Goal: Check status: Check status

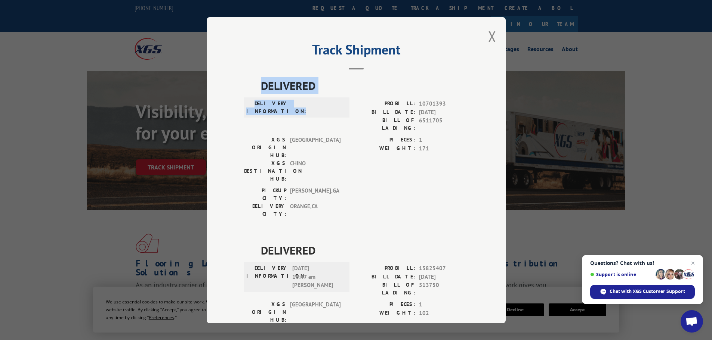
drag, startPoint x: 258, startPoint y: 82, endPoint x: 319, endPoint y: 100, distance: 63.3
click at [329, 97] on div "DELIVERED DELIVERY INFORMATION: PROBILL: 10701393 BILL DATE: [DATE] BILL OF LAD…" at bounding box center [356, 149] width 224 height 145
copy div "DELIVERED DELIVERY INFORMATION:"
click at [494, 40] on div "Track Shipment DELIVERED DELIVERY INFORMATION: PROBILL: 10701393 BILL DATE: [DA…" at bounding box center [356, 170] width 299 height 306
click at [480, 38] on div "Track Shipment DELIVERED DELIVERY INFORMATION: PROBILL: 10701393 BILL DATE: [DA…" at bounding box center [356, 170] width 299 height 306
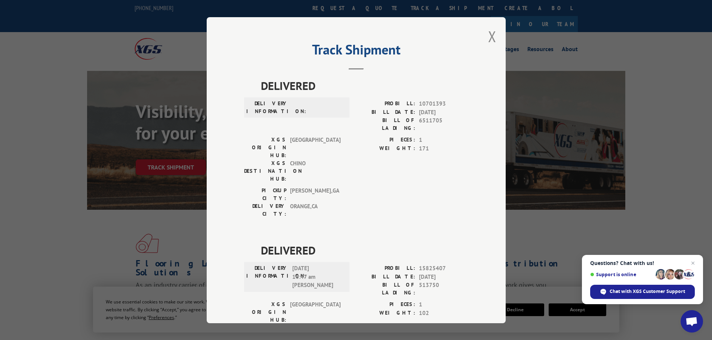
drag, startPoint x: 489, startPoint y: 35, endPoint x: 485, endPoint y: 36, distance: 3.8
click at [489, 35] on button "Close modal" at bounding box center [492, 37] width 8 height 20
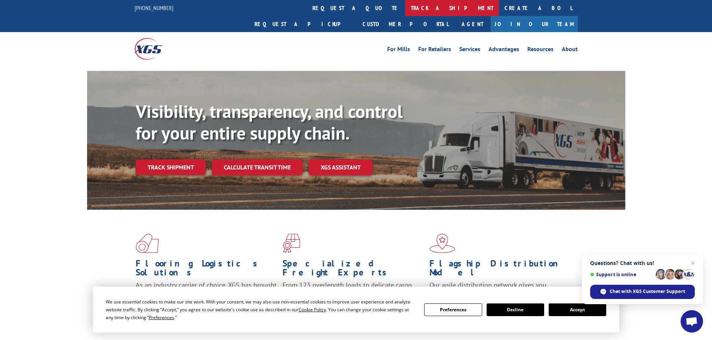
click at [405, 6] on link "track a shipment" at bounding box center [452, 8] width 94 height 16
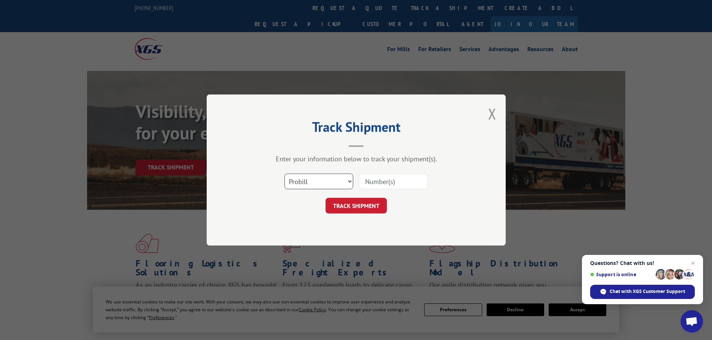
click at [317, 185] on select "Select category... Probill BOL PO" at bounding box center [318, 182] width 69 height 16
select select "po"
click at [284, 174] on select "Select category... Probill BOL PO" at bounding box center [318, 182] width 69 height 16
paste input "43533328"
type input "43533328"
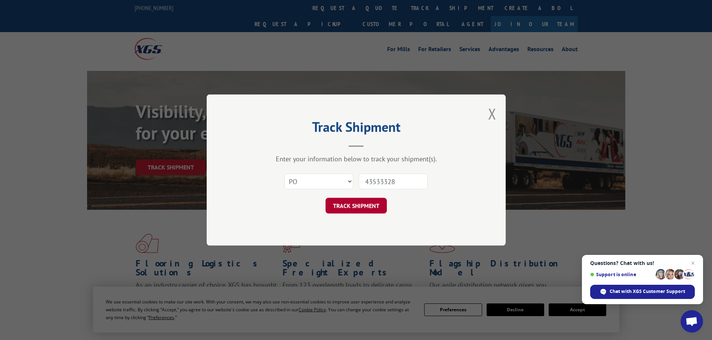
click at [375, 205] on button "TRACK SHIPMENT" at bounding box center [355, 206] width 61 height 16
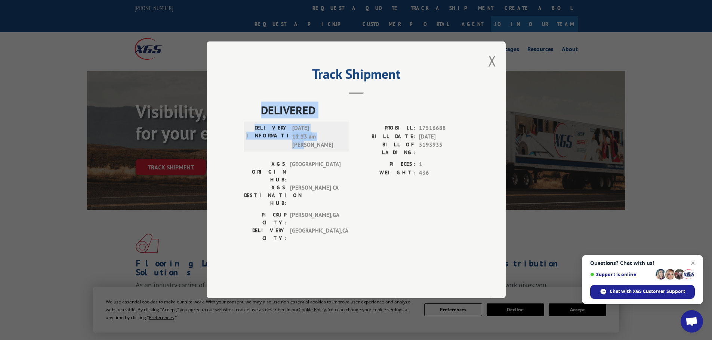
drag, startPoint x: 256, startPoint y: 132, endPoint x: 333, endPoint y: 168, distance: 85.4
click at [333, 168] on div "DELIVERED DELIVERY INFORMATION: [DATE] 11:13 am [PERSON_NAME]: 17516688 BILL DA…" at bounding box center [356, 174] width 224 height 145
copy div "DELIVERED DELIVERY INFORMATION: [DATE] 11:13 am [PERSON_NAME]"
click at [487, 79] on div "Track Shipment DELIVERED DELIVERY INFORMATION: [DATE] 11:13 am [PERSON_NAME]: 1…" at bounding box center [356, 169] width 299 height 257
click at [497, 80] on div "Track Shipment DELIVERED DELIVERY INFORMATION: [DATE] 11:13 am [PERSON_NAME]: 1…" at bounding box center [356, 169] width 299 height 257
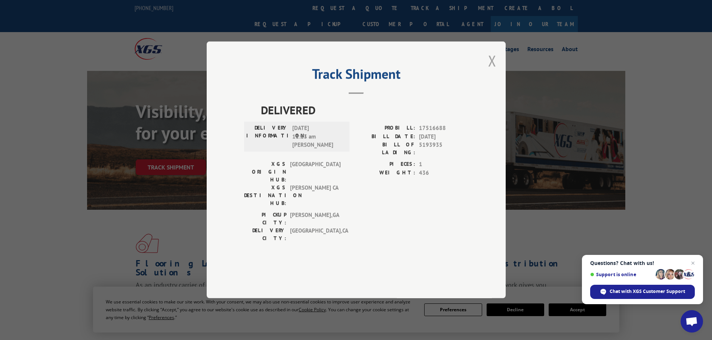
click at [491, 71] on button "Close modal" at bounding box center [492, 61] width 8 height 20
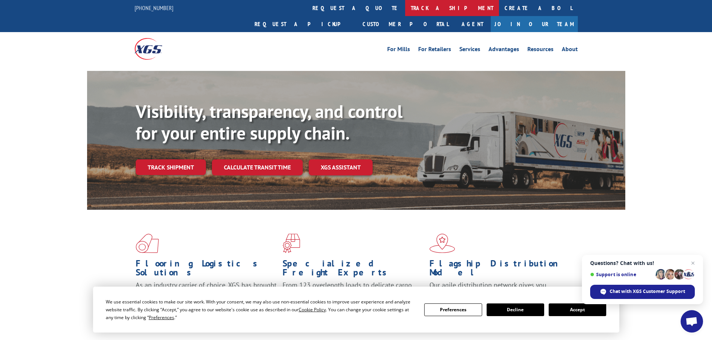
click at [405, 8] on link "track a shipment" at bounding box center [452, 8] width 94 height 16
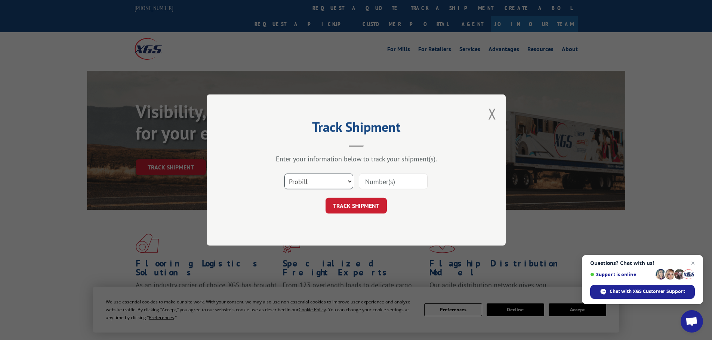
click at [329, 182] on select "Select category... Probill BOL PO" at bounding box center [318, 182] width 69 height 16
select select "po"
click at [284, 174] on select "Select category... Probill BOL PO" at bounding box center [318, 182] width 69 height 16
click at [385, 182] on input at bounding box center [393, 182] width 69 height 16
paste input "43533292"
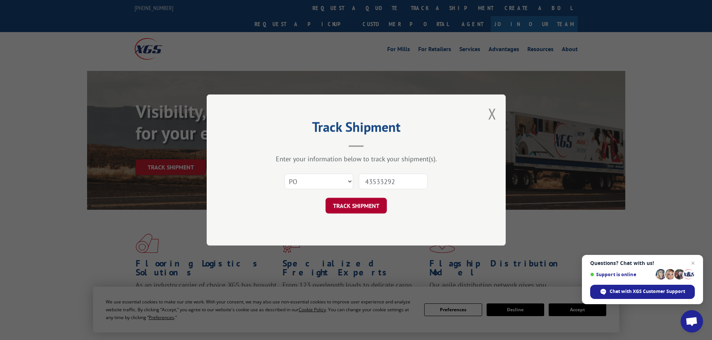
type input "43533292"
click at [372, 207] on button "TRACK SHIPMENT" at bounding box center [355, 206] width 61 height 16
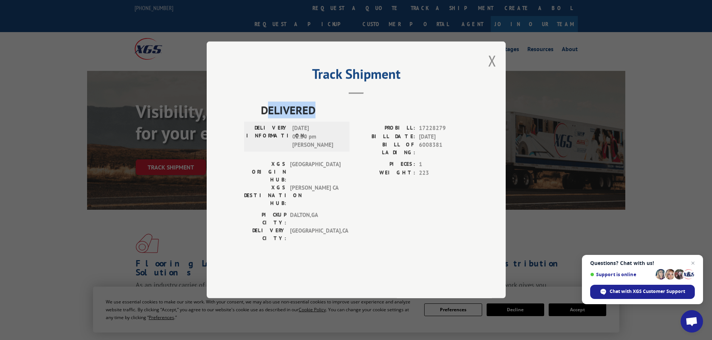
drag, startPoint x: 265, startPoint y: 132, endPoint x: 315, endPoint y: 134, distance: 50.9
click at [315, 119] on span "DELIVERED" at bounding box center [364, 110] width 207 height 17
click at [246, 94] on header "Track Shipment" at bounding box center [356, 81] width 224 height 25
drag, startPoint x: 260, startPoint y: 133, endPoint x: 333, endPoint y: 170, distance: 82.0
click at [333, 170] on div "DELIVERED DELIVERY INFORMATION: [DATE] 02:50 pm [PERSON_NAME]: 17228279 BILL DA…" at bounding box center [356, 174] width 224 height 145
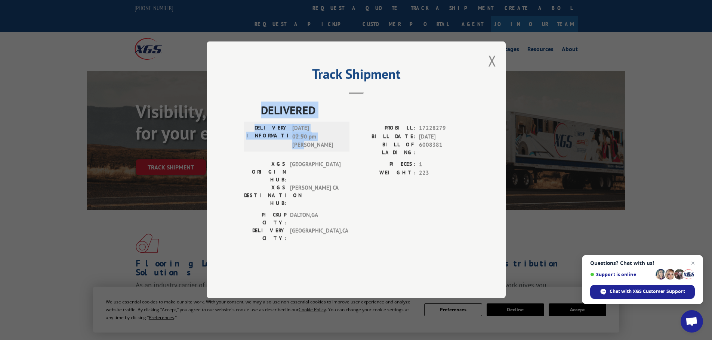
copy div "DELIVERED DELIVERY INFORMATION: [DATE] 02:50 pm [PERSON_NAME]"
click at [488, 80] on div "Track Shipment DELIVERED DELIVERY INFORMATION: [DATE] 02:50 pm [PERSON_NAME]: 1…" at bounding box center [356, 169] width 299 height 257
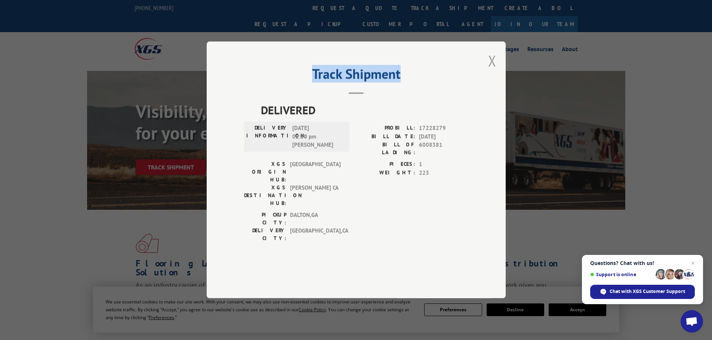
click at [494, 71] on button "Close modal" at bounding box center [492, 61] width 8 height 20
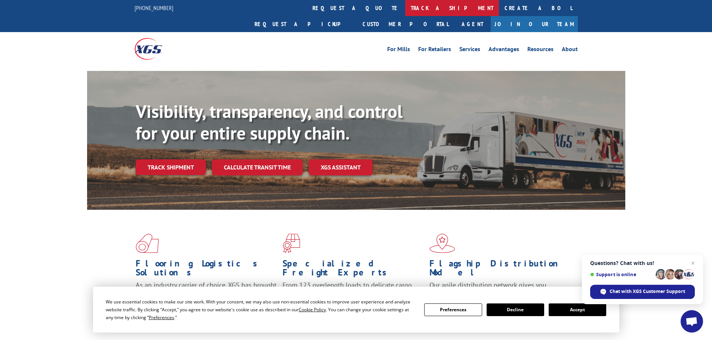
click at [405, 3] on link "track a shipment" at bounding box center [452, 8] width 94 height 16
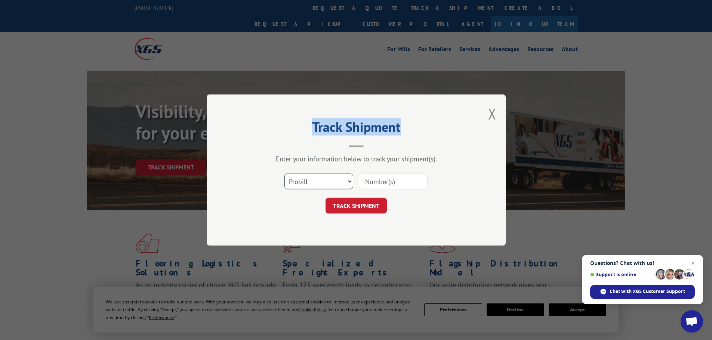
drag, startPoint x: 337, startPoint y: 181, endPoint x: 331, endPoint y: 184, distance: 6.4
click at [337, 181] on select "Select category... Probill BOL PO" at bounding box center [318, 182] width 69 height 16
select select "po"
click at [284, 174] on select "Select category... Probill BOL PO" at bounding box center [318, 182] width 69 height 16
paste input "43533440"
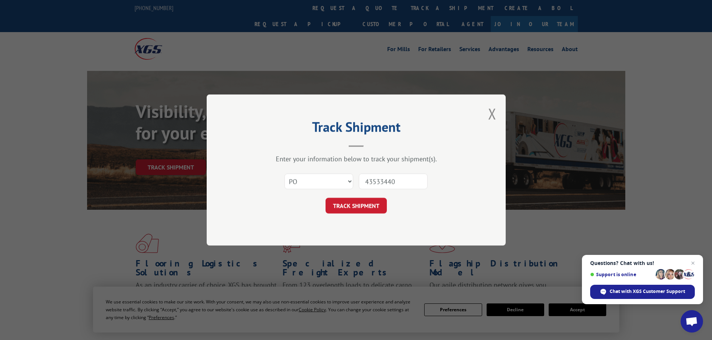
type input "43533440"
click at [365, 215] on div "Track Shipment Enter your information below to track your shipment(s). Select c…" at bounding box center [356, 170] width 299 height 151
click at [365, 204] on button "TRACK SHIPMENT" at bounding box center [355, 206] width 61 height 16
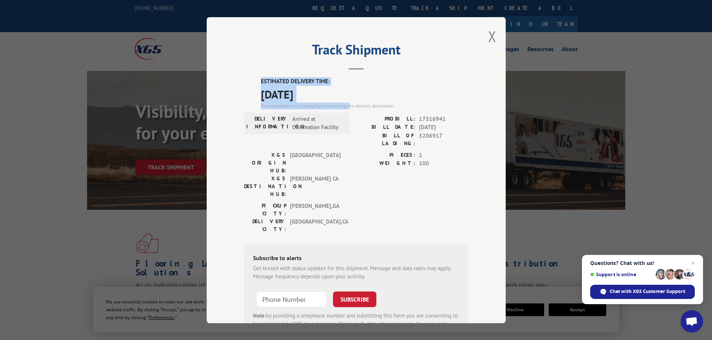
drag, startPoint x: 254, startPoint y: 81, endPoint x: 347, endPoint y: 104, distance: 96.0
click at [347, 104] on div "ESTIMATED DELIVERY TIME: [DATE] The estimated time is using the time zone for t…" at bounding box center [356, 211] width 224 height 269
click at [322, 77] on div "Track Shipment ESTIMATED DELIVERY TIME: [DATE] The estimated time is using the …" at bounding box center [356, 170] width 299 height 306
drag, startPoint x: 259, startPoint y: 79, endPoint x: 333, endPoint y: 89, distance: 75.3
click at [333, 89] on div "ESTIMATED DELIVERY TIME: [DATE] The estimated time is using the time zone for t…" at bounding box center [364, 93] width 207 height 32
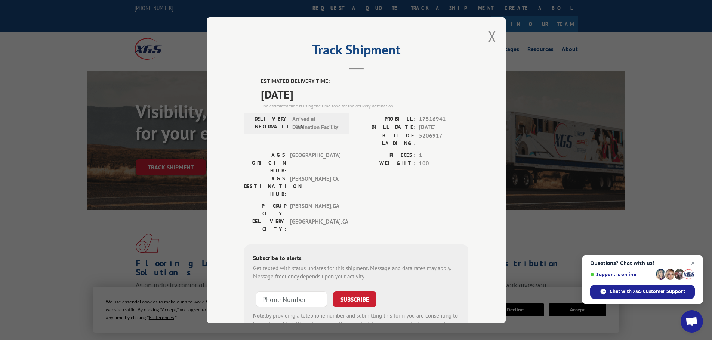
copy div "ESTIMATED DELIVERY TIME: [DATE]"
